Goal: Book appointment/travel/reservation

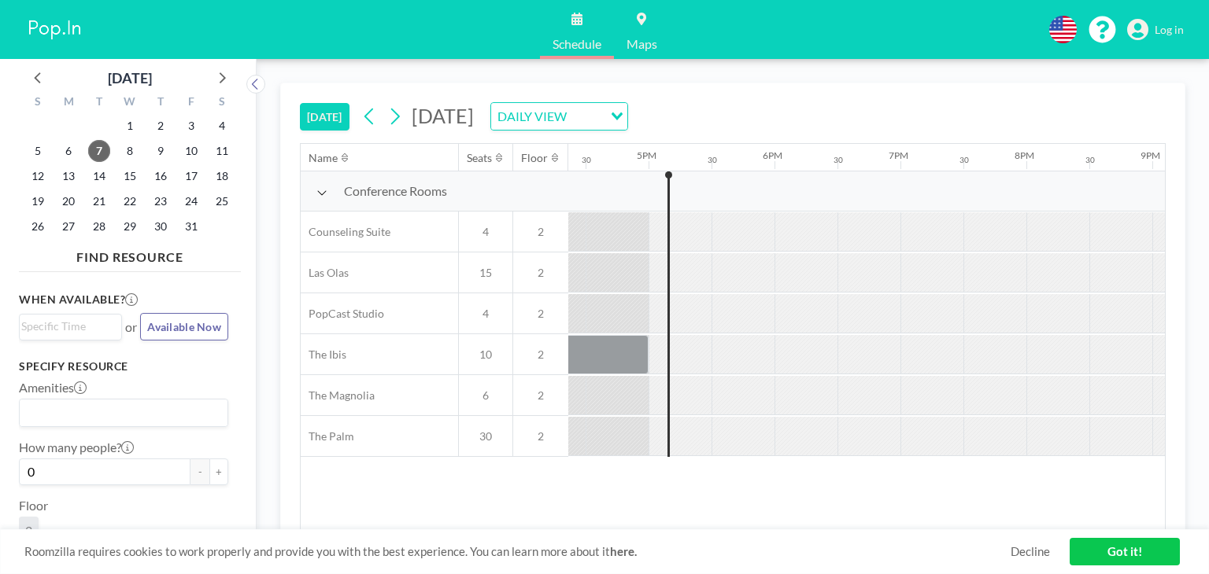
scroll to position [0, 2078]
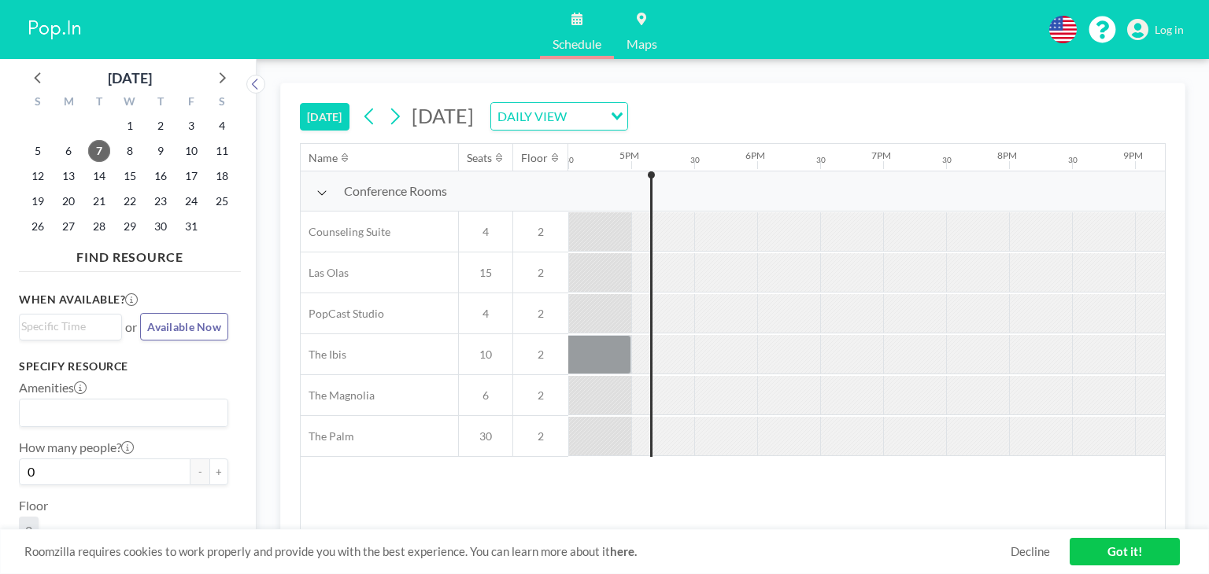
drag, startPoint x: 1108, startPoint y: 560, endPoint x: 1102, endPoint y: 551, distance: 10.7
click at [1108, 560] on link "Got it!" at bounding box center [1125, 552] width 110 height 28
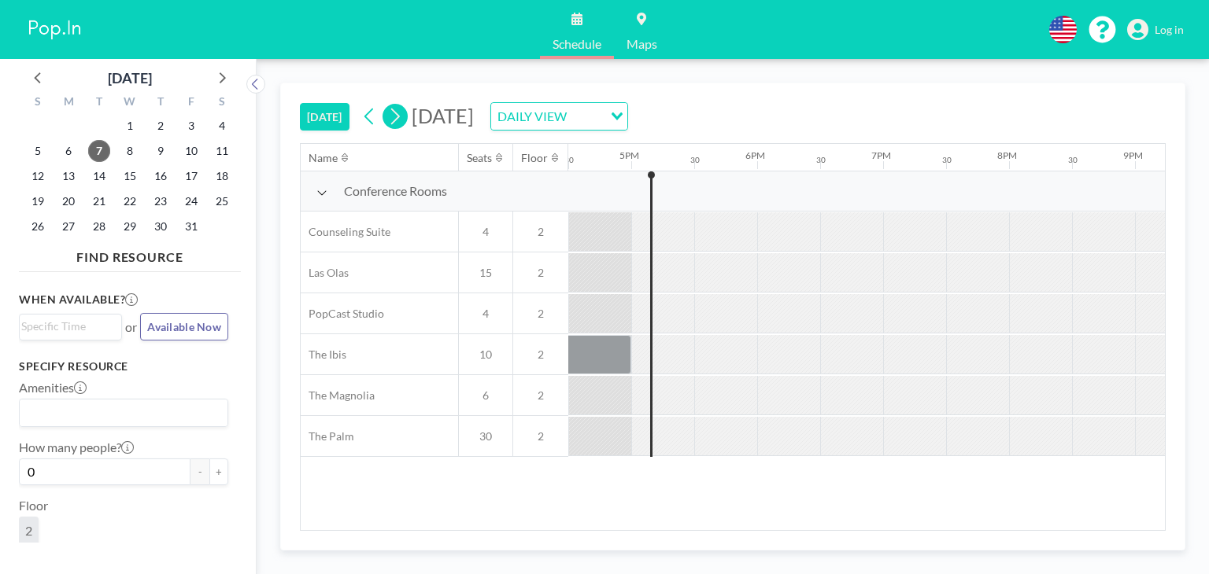
click at [392, 118] on icon at bounding box center [394, 117] width 15 height 24
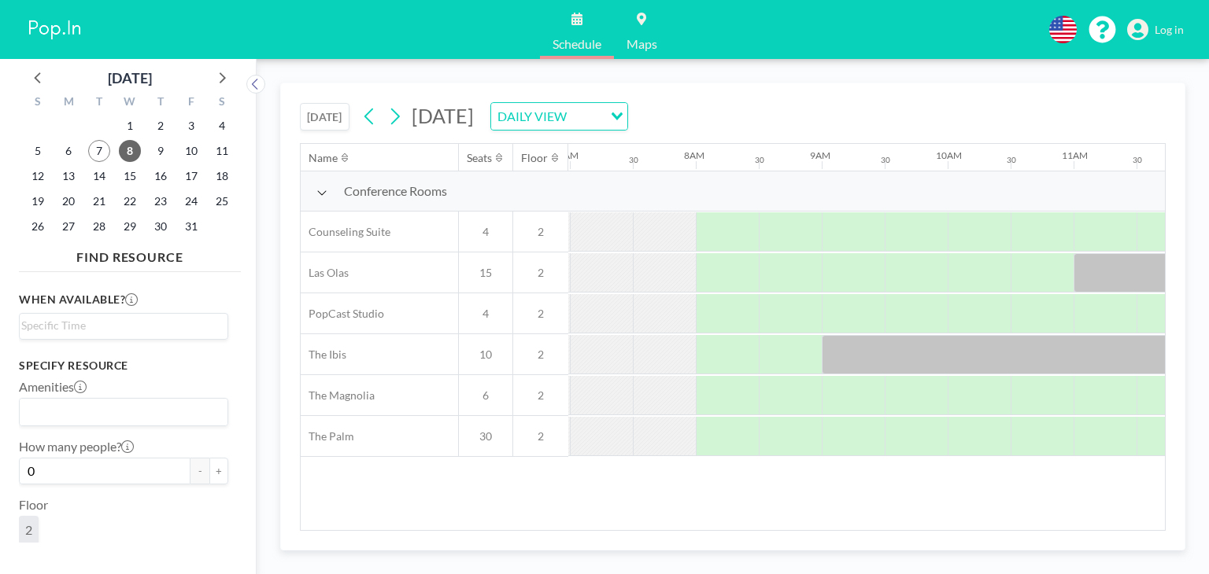
scroll to position [0, 944]
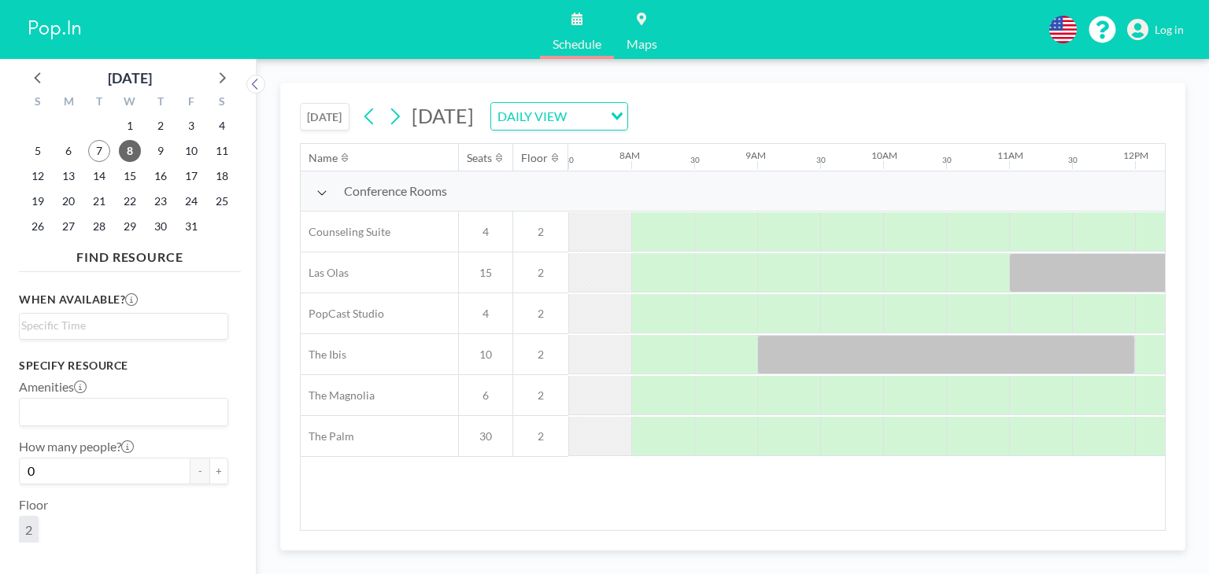
click at [477, 316] on span "4" at bounding box center [486, 314] width 54 height 14
click at [786, 305] on div at bounding box center [788, 313] width 63 height 39
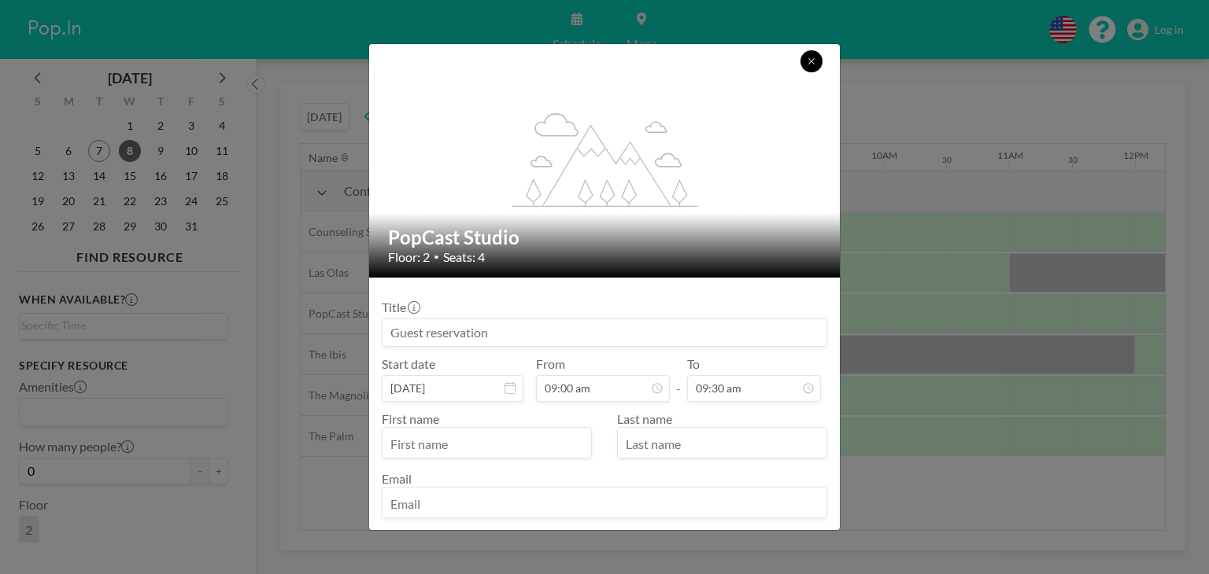
click at [810, 68] on button at bounding box center [811, 61] width 22 height 22
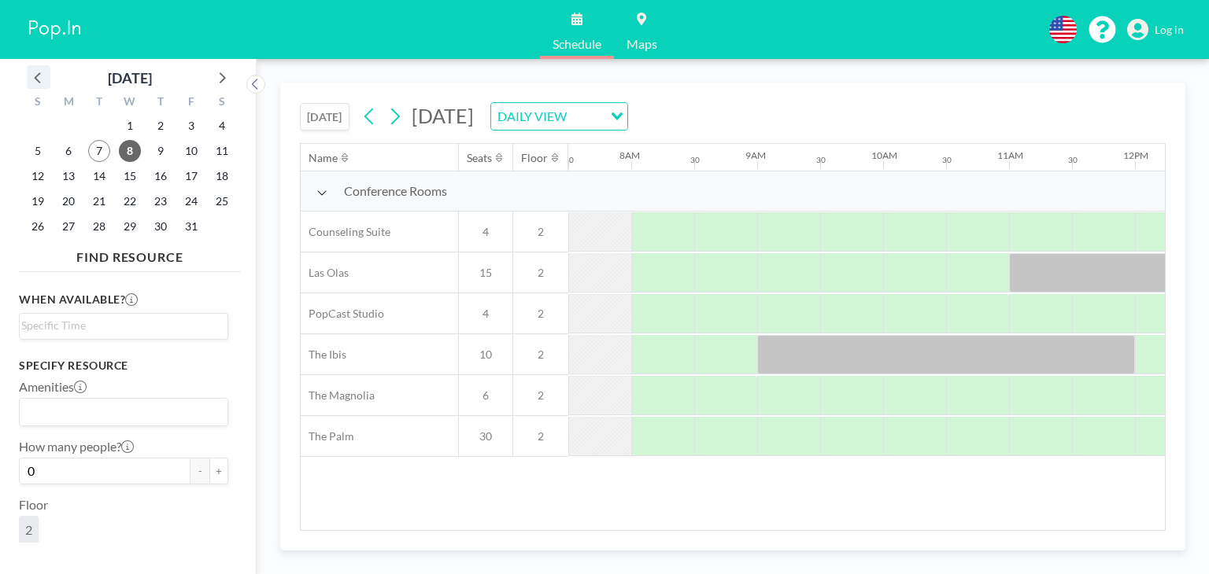
click at [35, 82] on icon at bounding box center [38, 77] width 20 height 20
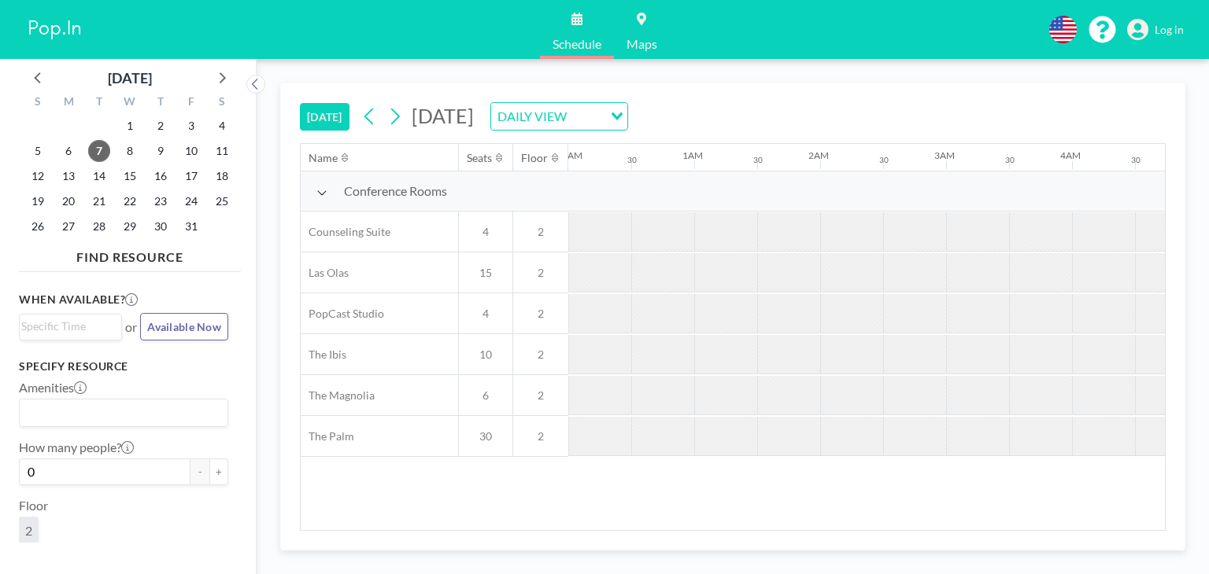
scroll to position [0, 2078]
